Goal: Find specific page/section: Find specific page/section

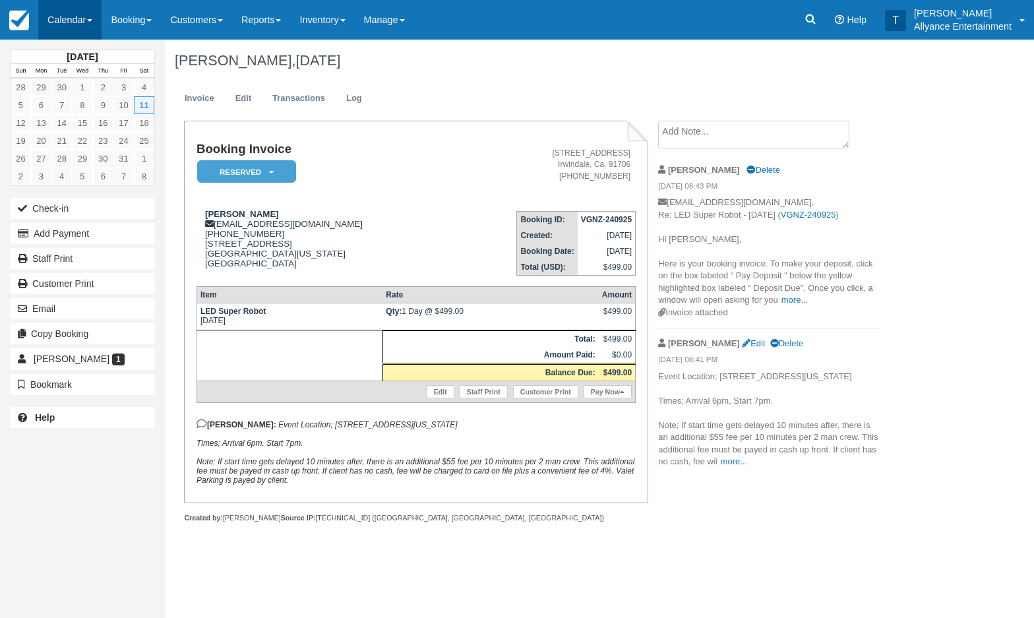
click at [68, 24] on link "Calendar" at bounding box center [69, 20] width 63 height 40
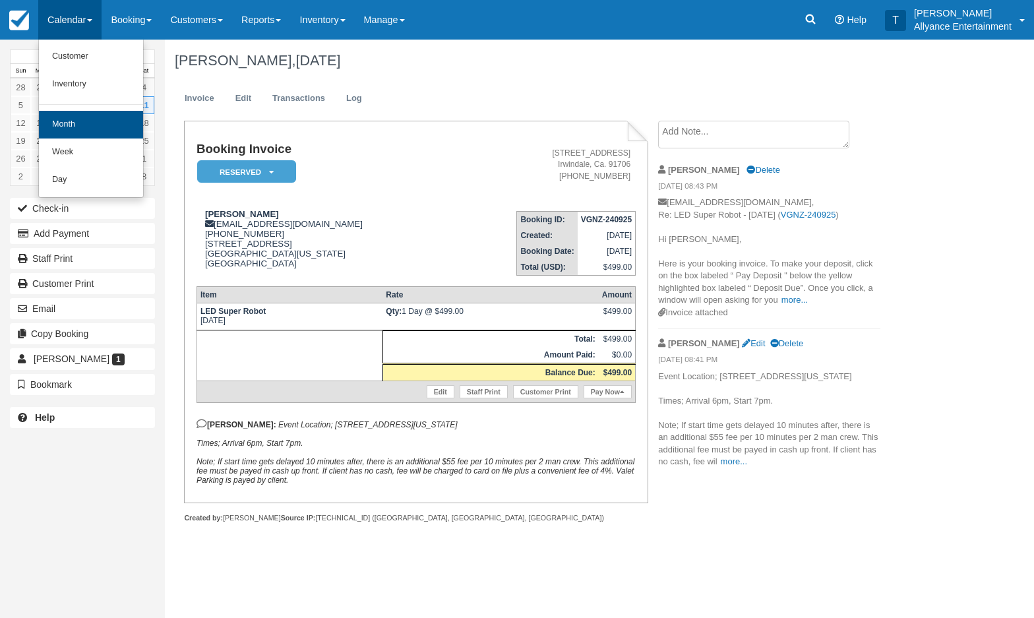
click at [75, 115] on link "Month" at bounding box center [91, 125] width 104 height 28
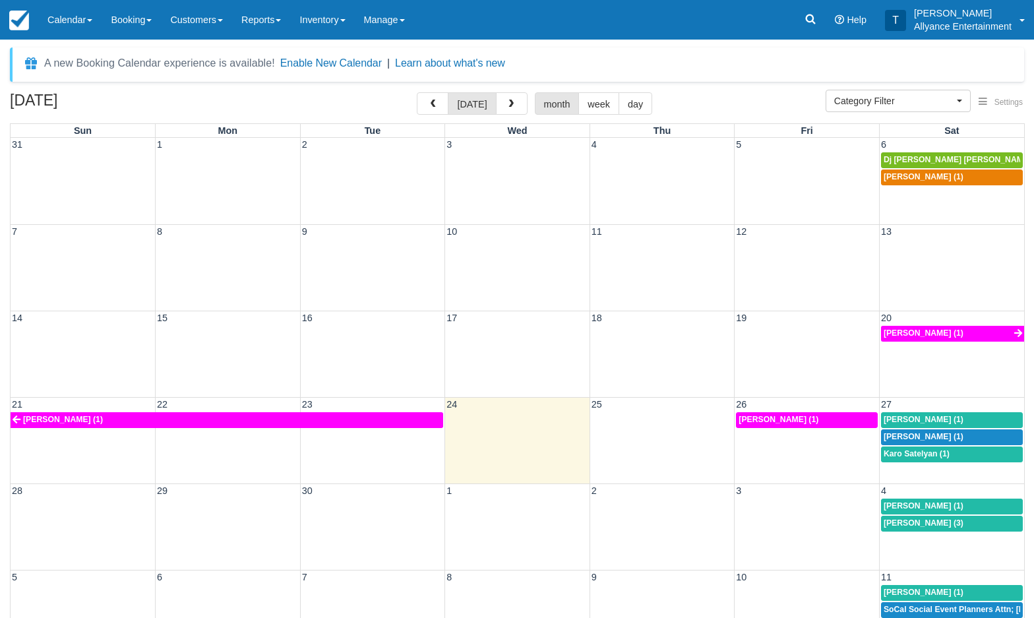
select select
click at [508, 100] on span "button" at bounding box center [511, 104] width 9 height 9
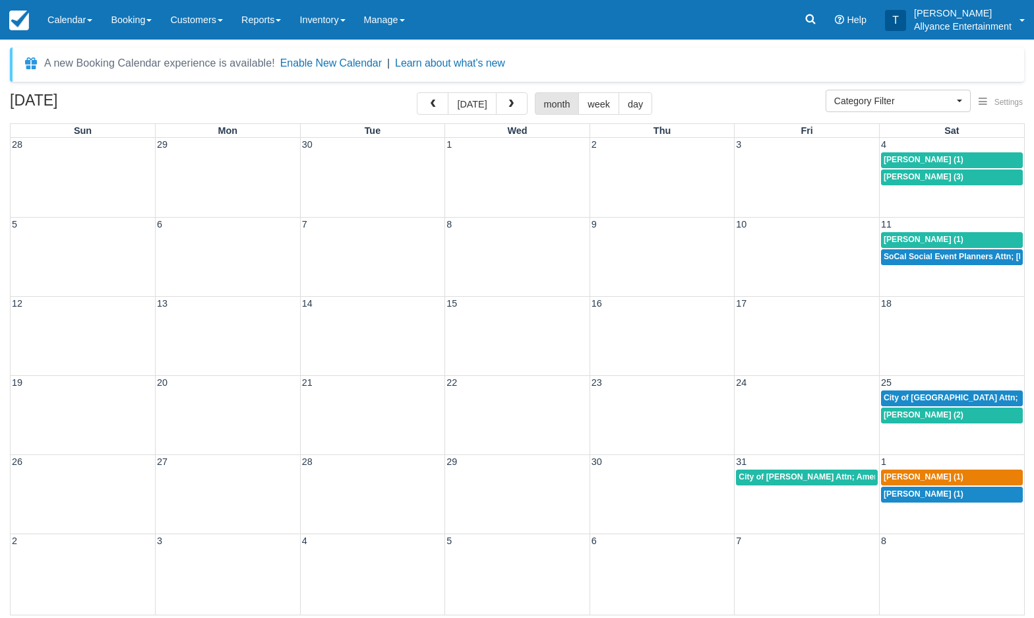
click at [923, 393] on span "City of [GEOGRAPHIC_DATA] Attn; [PERSON_NAME] (2)" at bounding box center [992, 397] width 216 height 9
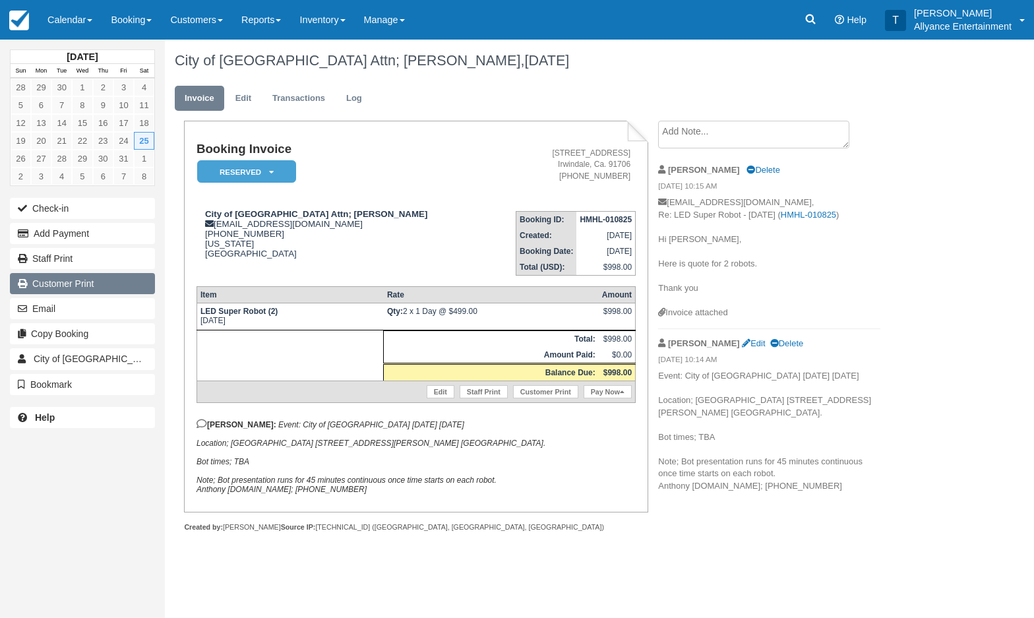
click at [112, 284] on link "Customer Print" at bounding box center [82, 283] width 145 height 21
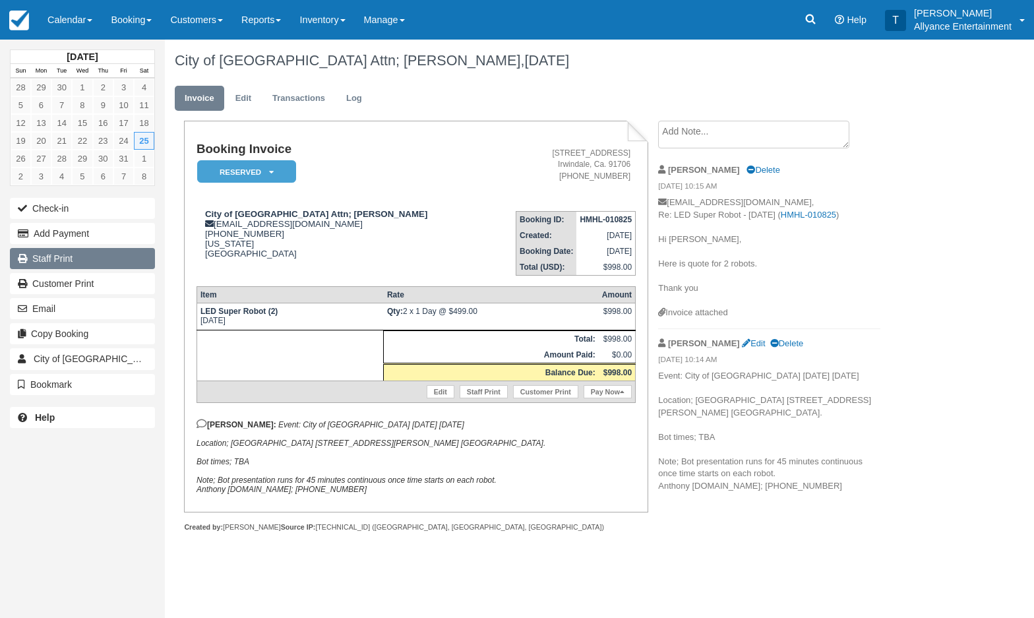
click at [68, 256] on link "Staff Print" at bounding box center [82, 258] width 145 height 21
